Goal: Task Accomplishment & Management: Complete application form

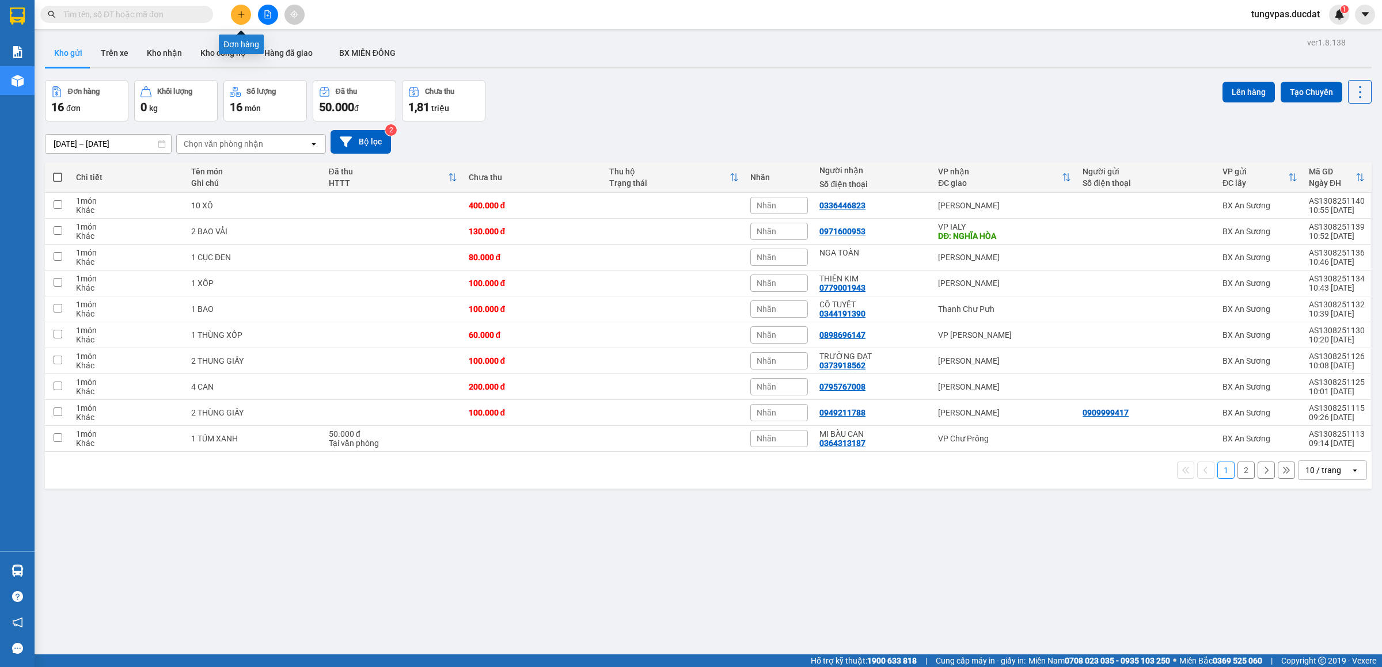
click at [244, 7] on button at bounding box center [241, 15] width 20 height 20
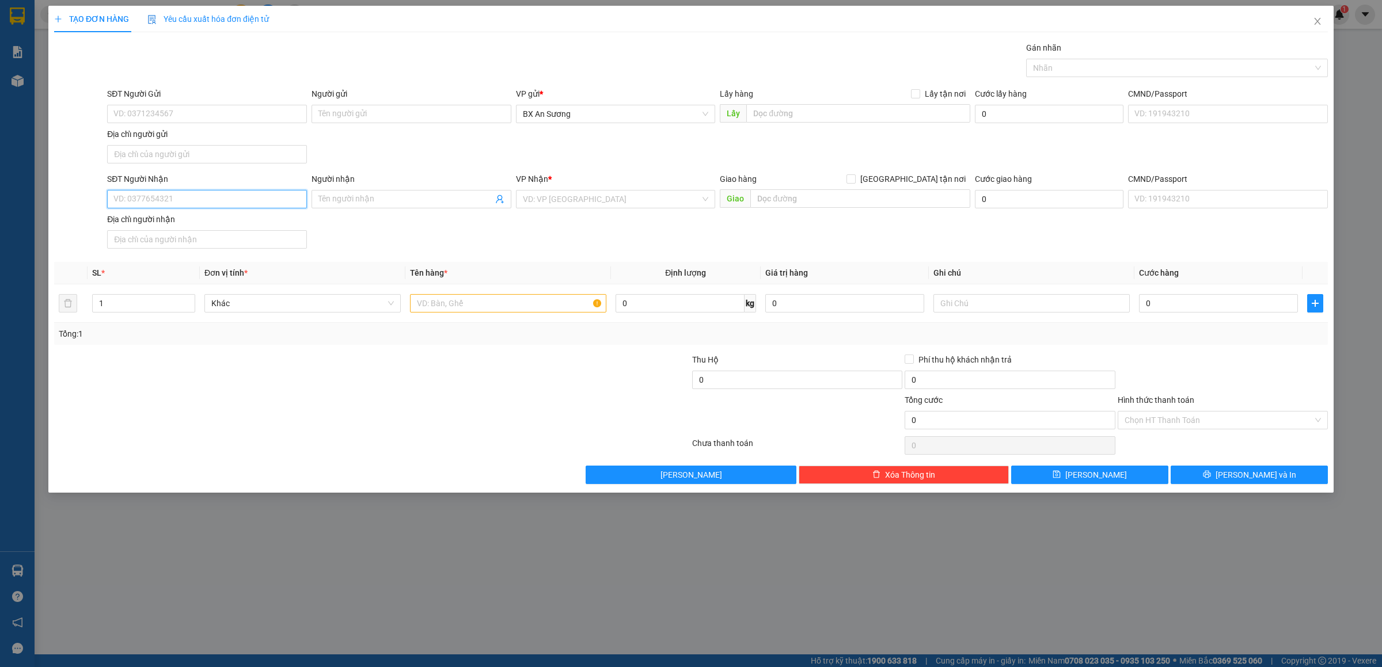
click at [230, 200] on input "SĐT Người Nhận" at bounding box center [207, 199] width 200 height 18
click at [225, 219] on div "0962421739" at bounding box center [207, 224] width 186 height 13
type input "0962421739"
click at [527, 313] on input "text" at bounding box center [508, 303] width 196 height 18
type input "5 XÔ"
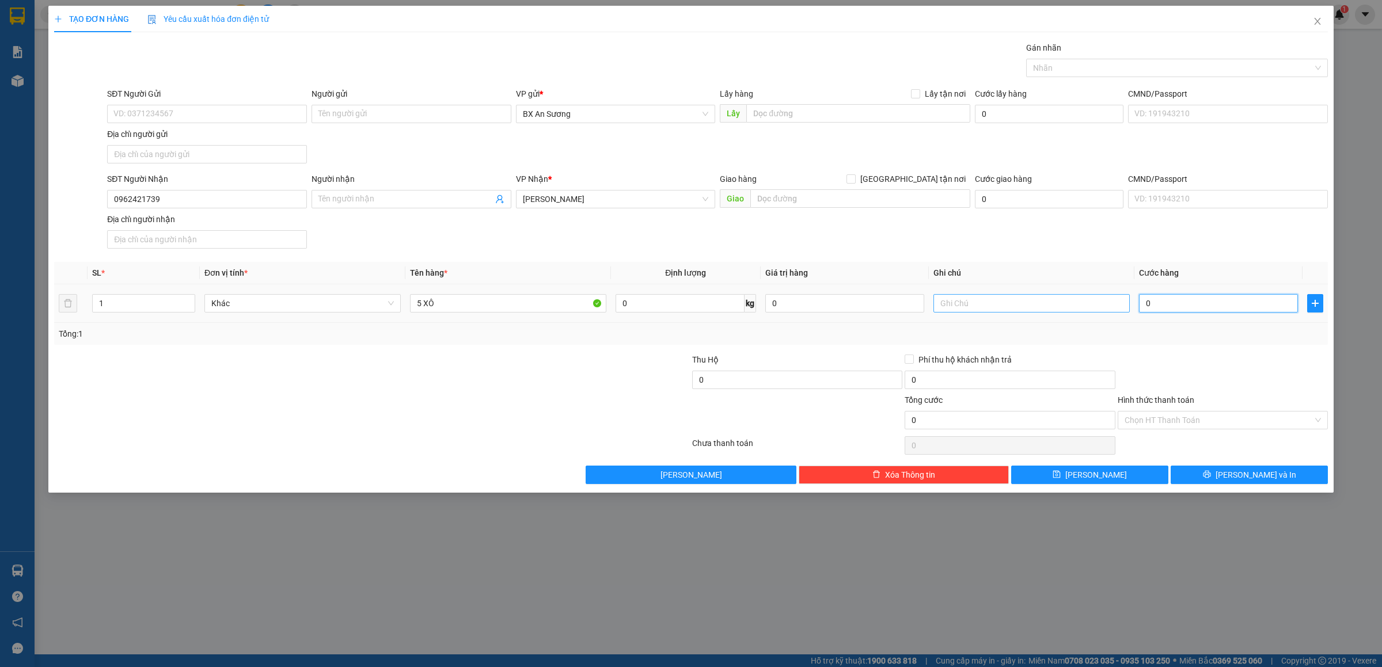
type input "2"
type input "20"
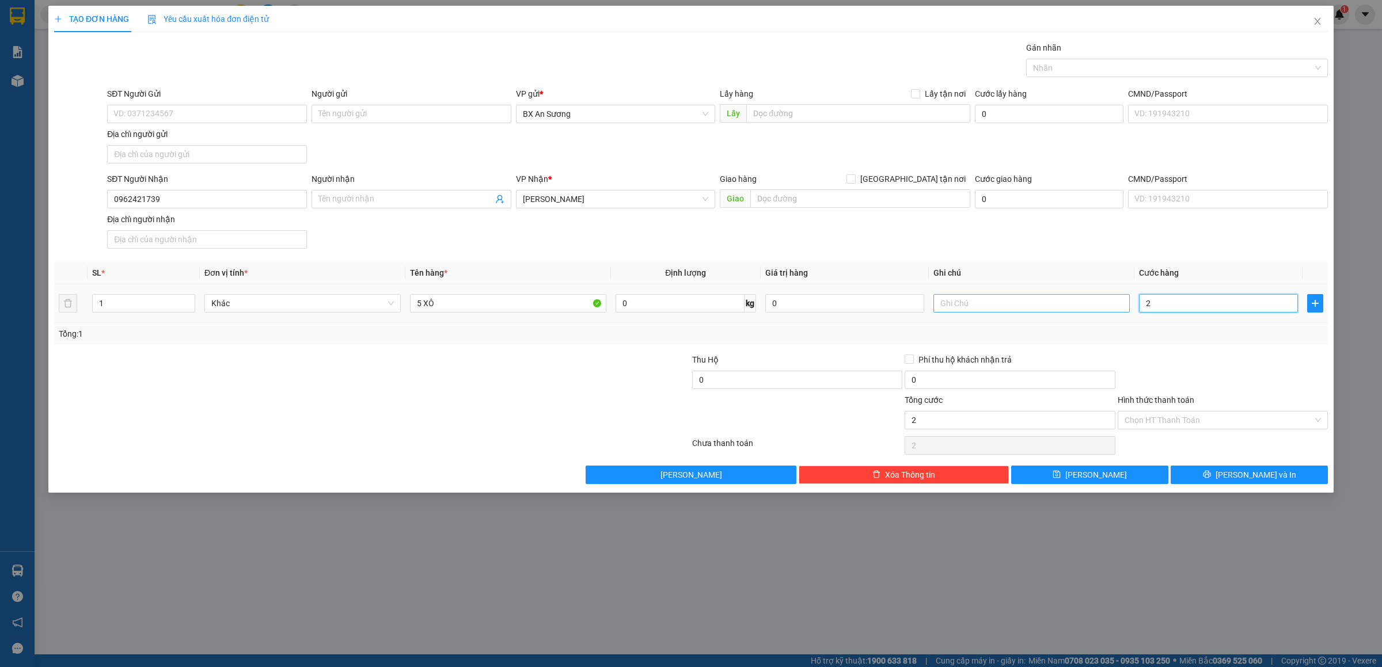
type input "20"
type input "200"
type input "200.000"
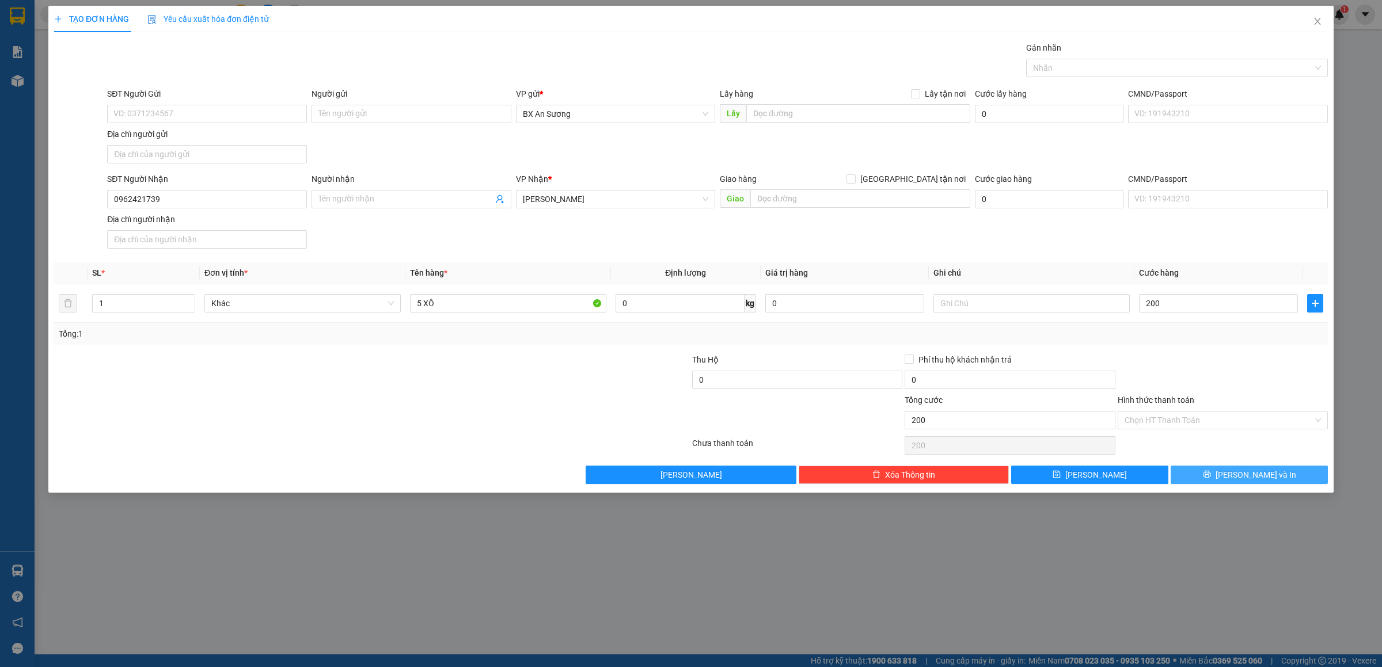
type input "200.000"
click at [1219, 475] on button "[PERSON_NAME] và In" at bounding box center [1249, 475] width 157 height 18
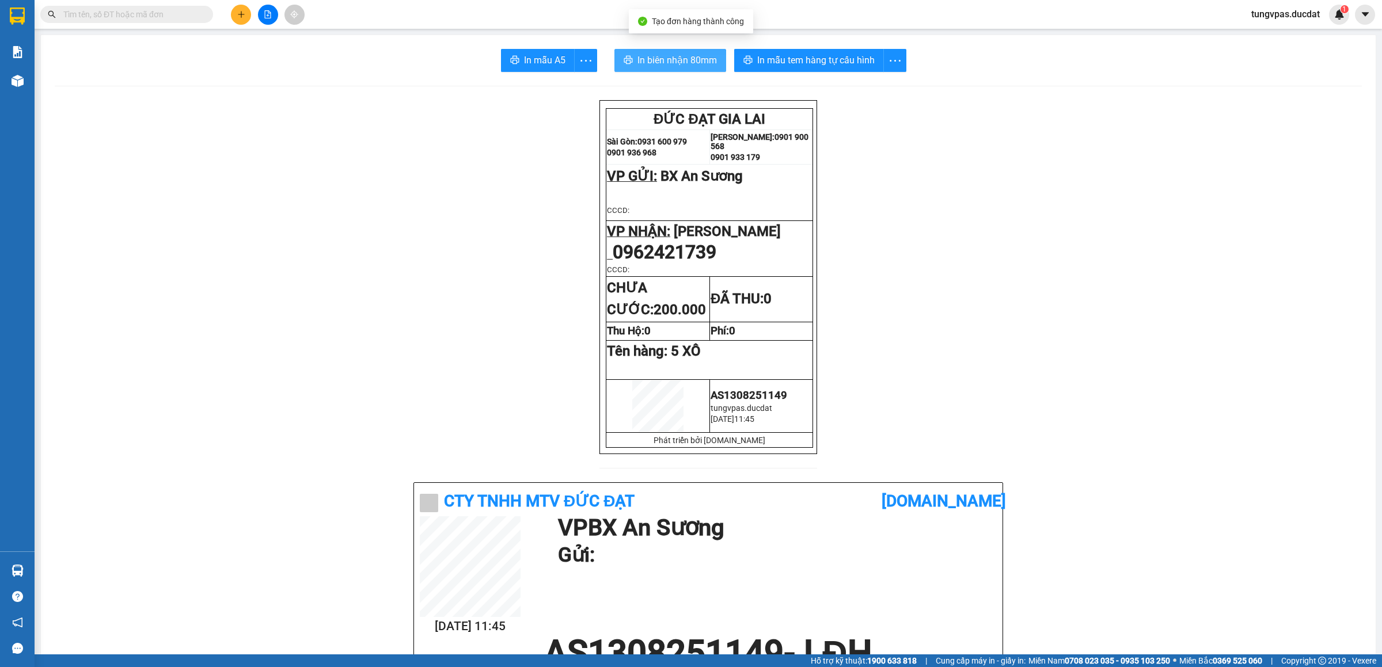
click at [693, 54] on span "In biên nhận 80mm" at bounding box center [677, 60] width 79 height 14
click at [826, 58] on span "In mẫu tem hàng tự cấu hình" at bounding box center [815, 60] width 117 height 14
click at [237, 16] on icon "plus" at bounding box center [241, 14] width 8 height 8
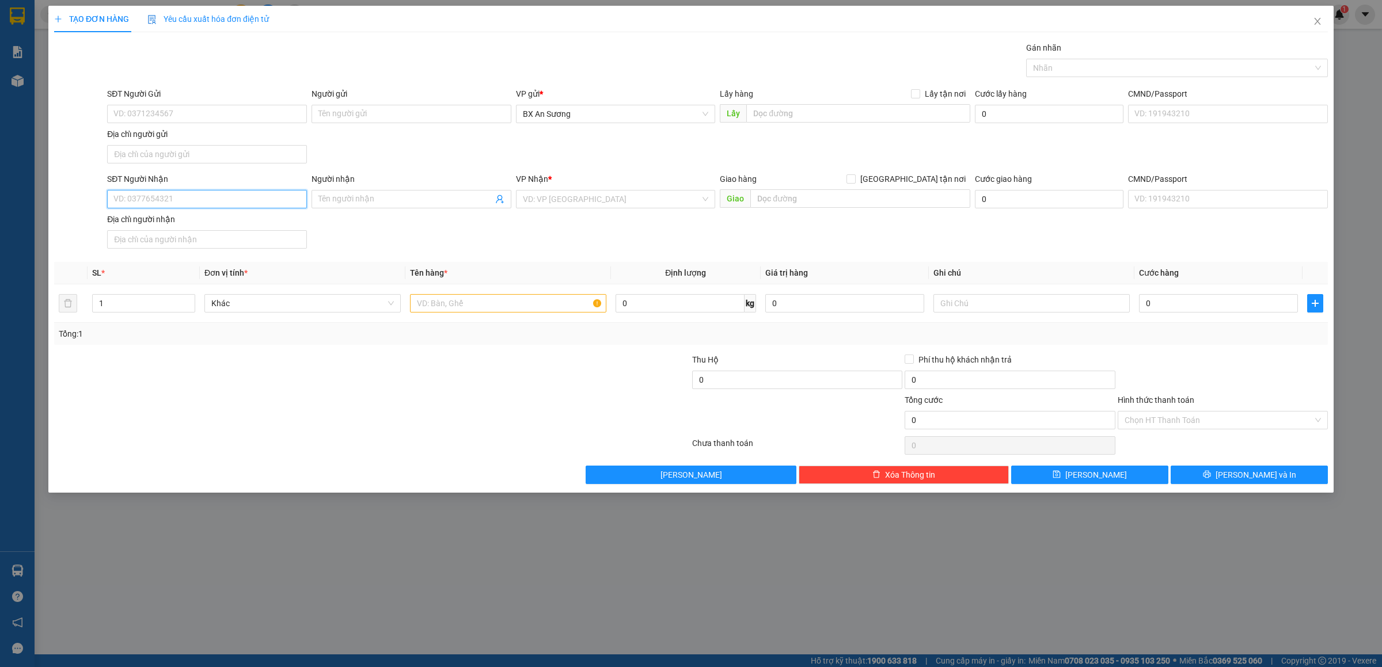
click at [225, 202] on input "SĐT Người Nhận" at bounding box center [207, 199] width 200 height 18
click at [220, 225] on div "0779001943 - THIÊN KIM" at bounding box center [207, 224] width 186 height 13
type input "0779001943"
type input "THIÊN KIM"
type input "0779001943"
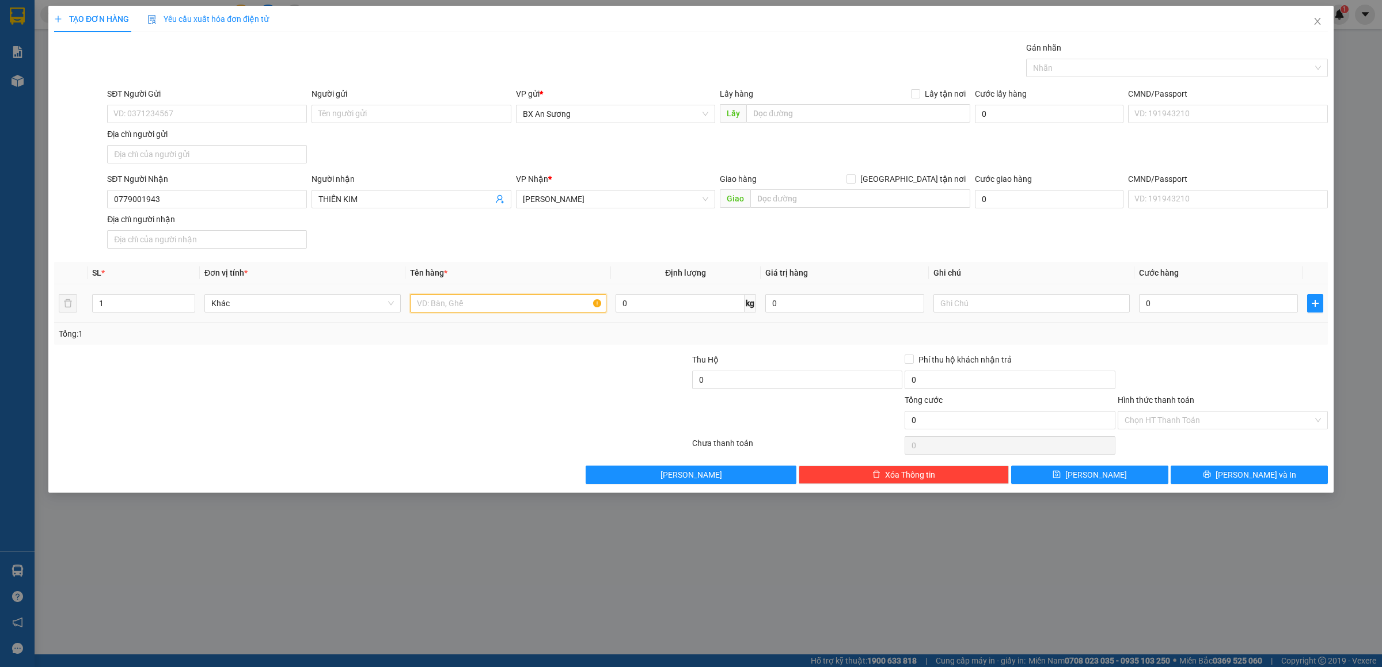
click at [483, 306] on input "text" at bounding box center [508, 303] width 196 height 18
type input "2 XỐP"
type input "2"
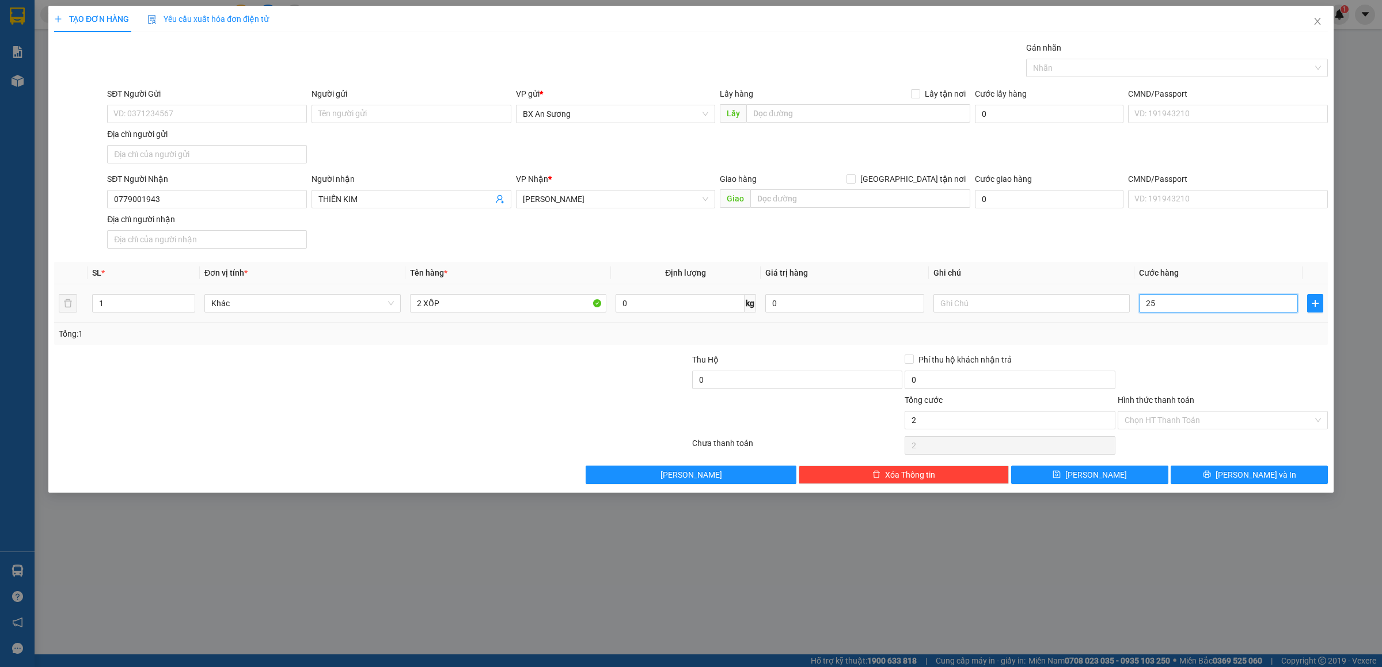
type input "254"
type input "2.540"
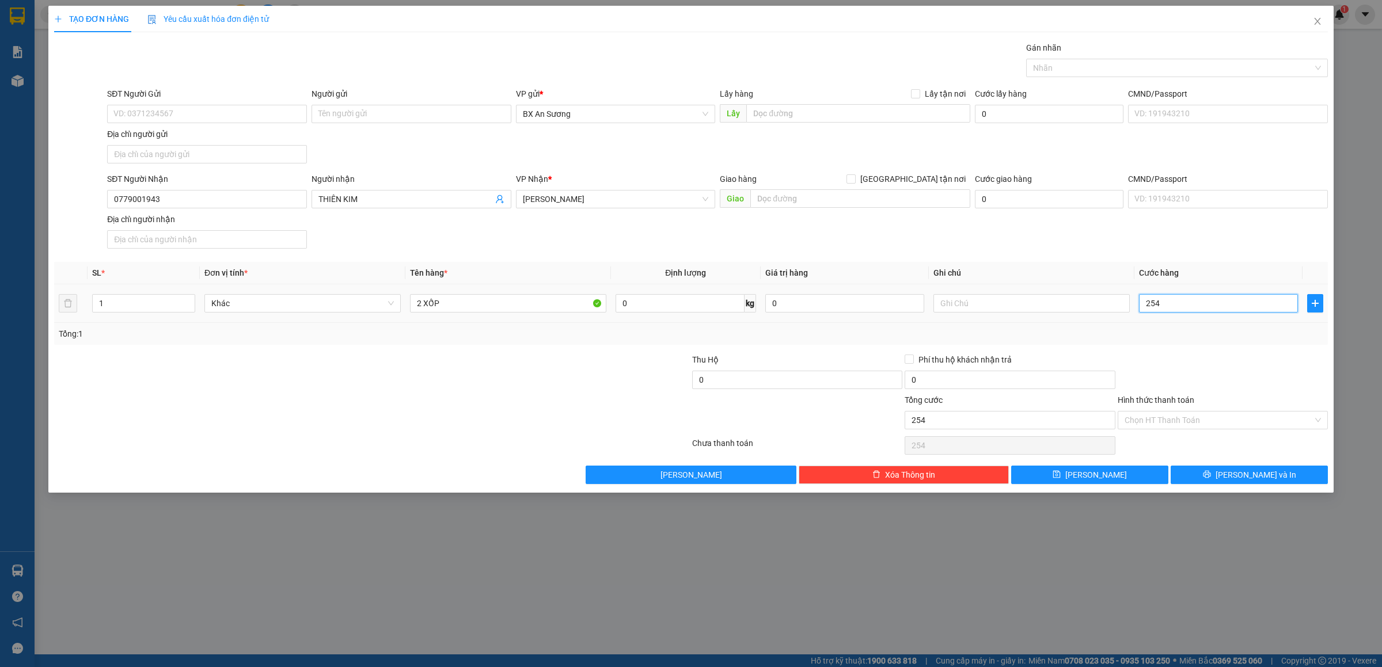
type input "2.540"
type input "254"
type input "25"
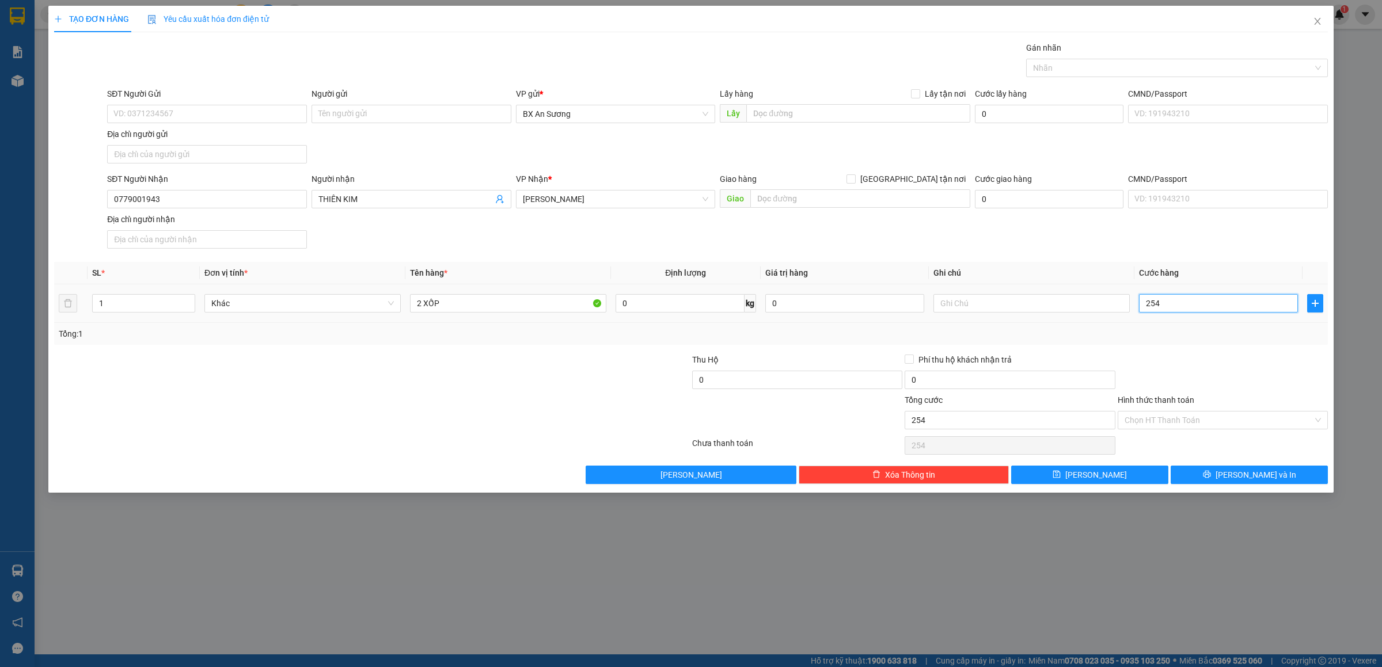
type input "25"
type input "250"
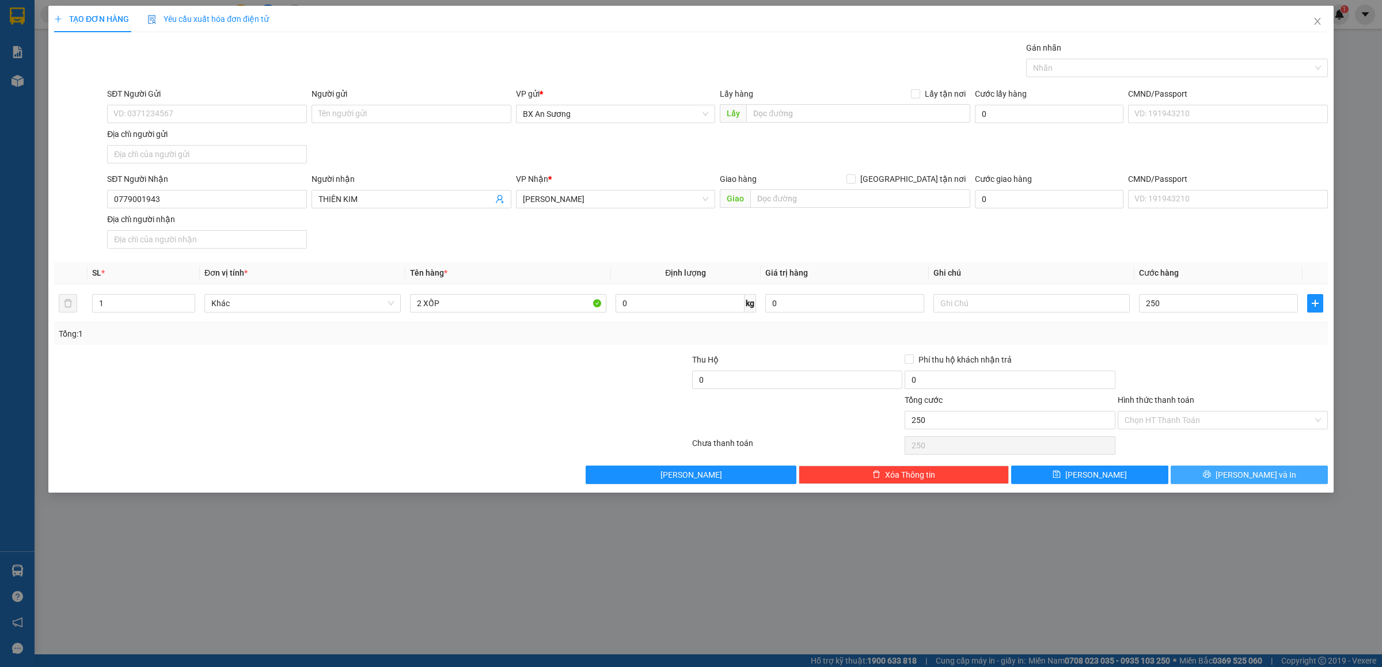
type input "250.000"
click at [1256, 475] on span "[PERSON_NAME] và In" at bounding box center [1256, 475] width 81 height 13
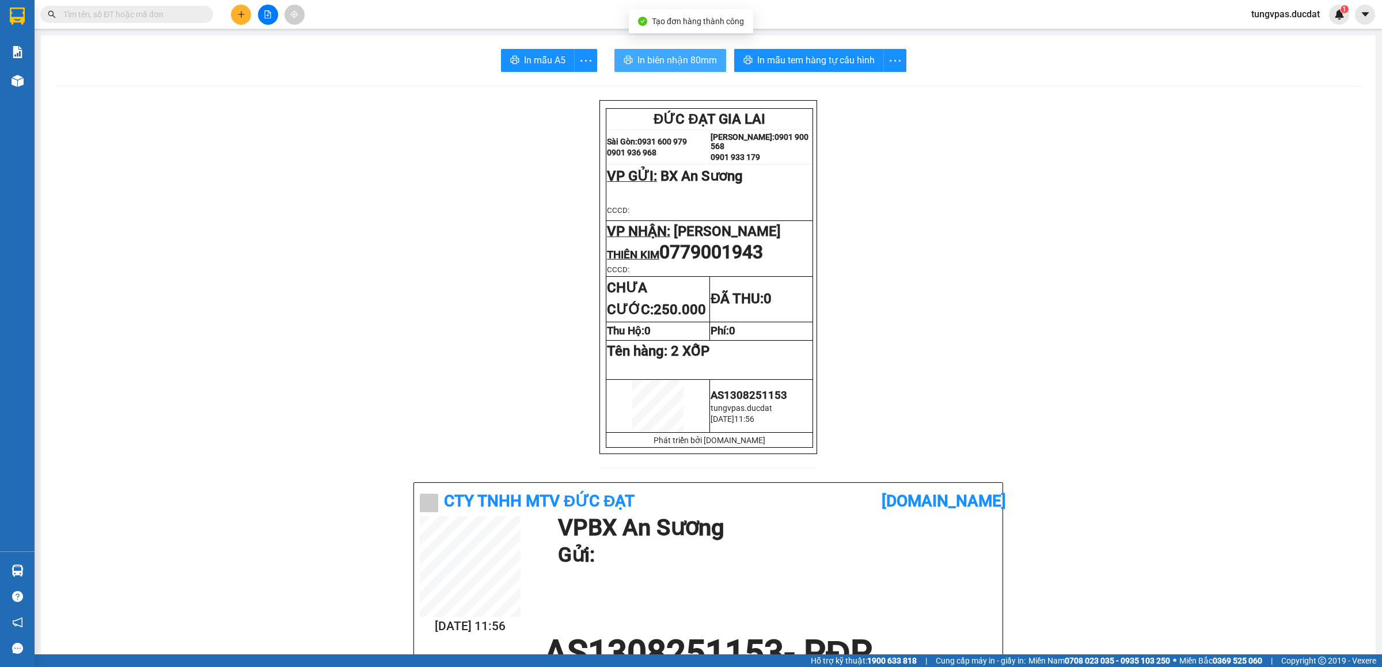
click at [673, 59] on span "In biên nhận 80mm" at bounding box center [677, 60] width 79 height 14
click at [821, 56] on span "In mẫu tem hàng tự cấu hình" at bounding box center [815, 60] width 117 height 14
